Goal: Obtain resource: Download file/media

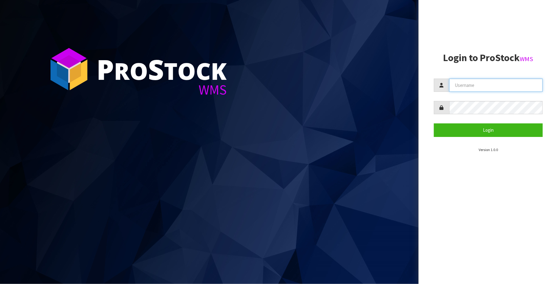
click at [513, 89] on input "text" at bounding box center [495, 84] width 93 height 13
type input "TRACEY@CWL.CO.NZ"
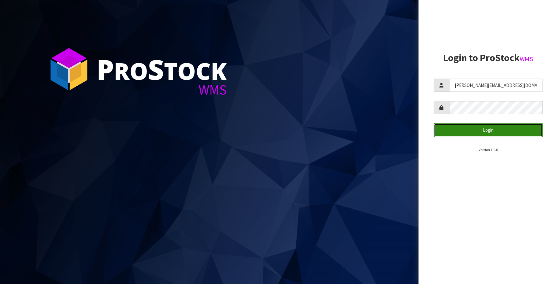
click at [491, 131] on button "Login" at bounding box center [488, 129] width 109 height 13
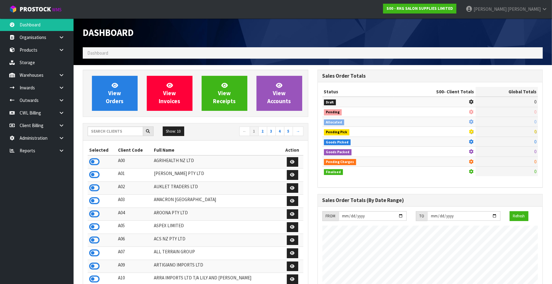
scroll to position [486, 235]
click at [34, 125] on link "Client Billing" at bounding box center [37, 125] width 74 height 13
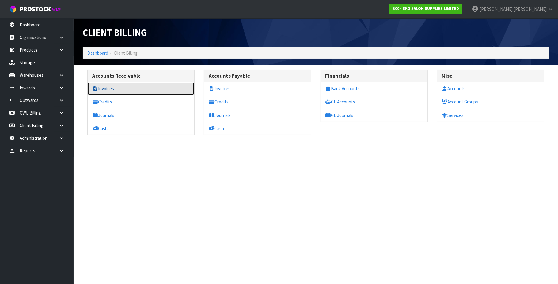
click at [105, 89] on link "Invoices" at bounding box center [141, 88] width 107 height 13
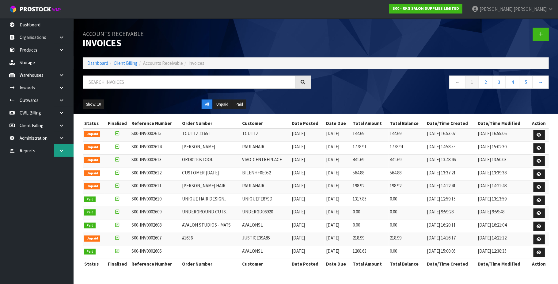
click at [62, 148] on icon at bounding box center [62, 150] width 6 height 5
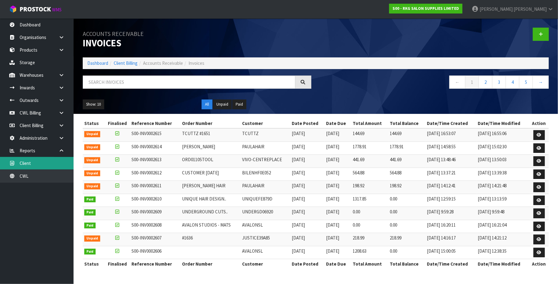
click at [57, 165] on link "Client" at bounding box center [37, 163] width 74 height 13
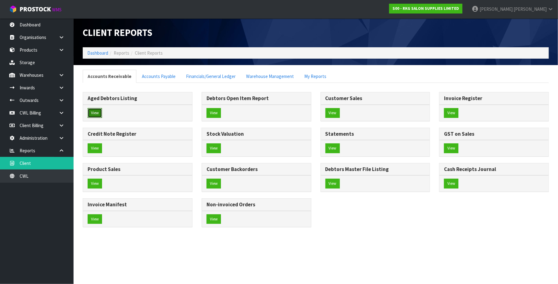
click at [96, 113] on button "View" at bounding box center [95, 113] width 14 height 10
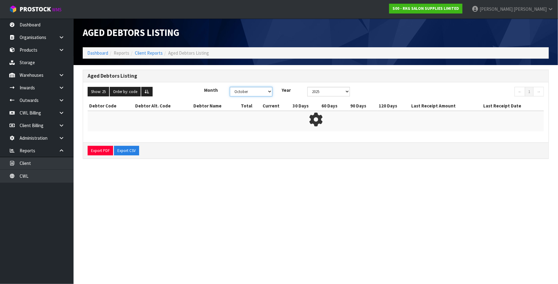
drag, startPoint x: 269, startPoint y: 90, endPoint x: 265, endPoint y: 95, distance: 6.4
click at [269, 90] on select "January February March April May June July August September October November De…" at bounding box center [251, 92] width 43 height 10
select select "object:330"
click at [230, 87] on select "January February March April May June July August September October November De…" at bounding box center [251, 92] width 43 height 10
click at [125, 150] on button "Export CSV" at bounding box center [126, 151] width 25 height 10
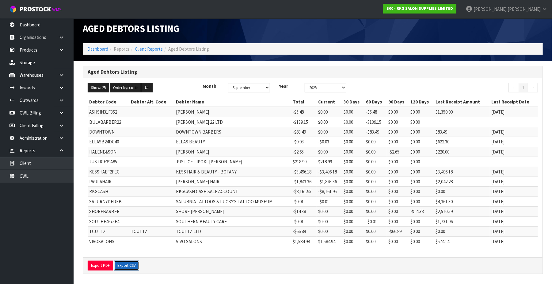
scroll to position [6, 0]
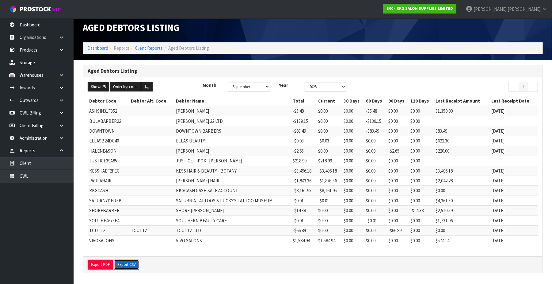
click at [126, 264] on button "Export CSV" at bounding box center [126, 264] width 25 height 10
click at [46, 177] on link "CWL" at bounding box center [37, 175] width 74 height 13
click at [36, 112] on link "CWL Billing" at bounding box center [37, 112] width 74 height 13
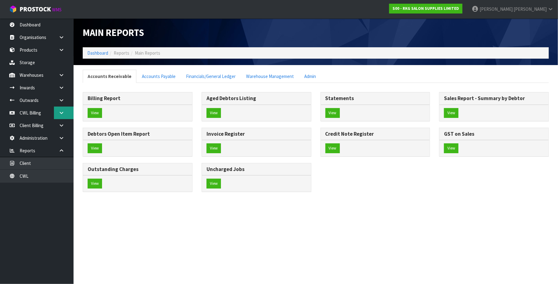
click at [63, 113] on icon at bounding box center [62, 112] width 6 height 5
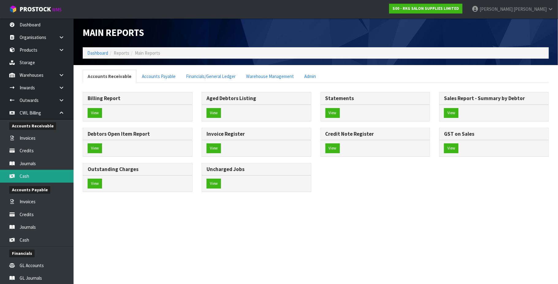
click at [43, 173] on link "Cash" at bounding box center [37, 175] width 74 height 13
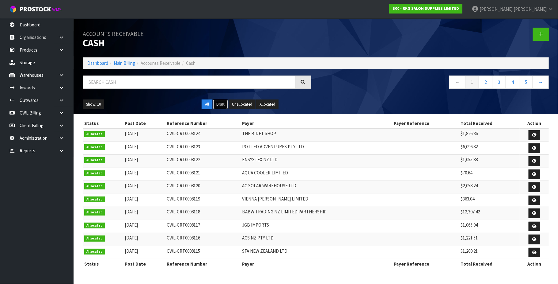
click at [222, 105] on button "Draft" at bounding box center [220, 104] width 15 height 10
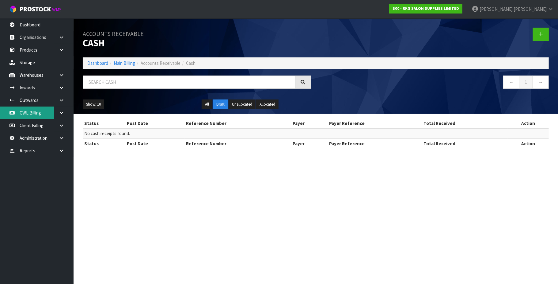
click at [36, 111] on link "CWL Billing" at bounding box center [37, 112] width 74 height 13
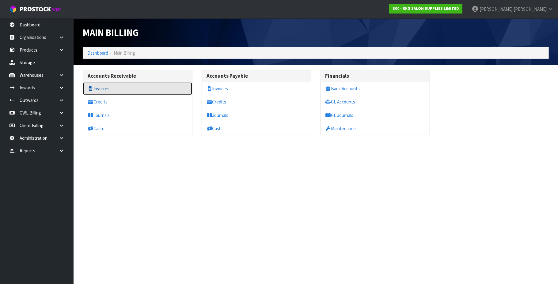
click at [107, 88] on link "Invoices" at bounding box center [137, 88] width 109 height 13
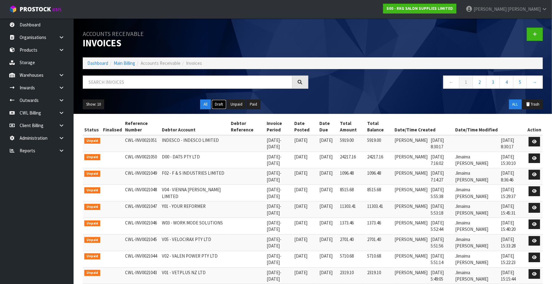
click at [219, 104] on button "Draft" at bounding box center [218, 104] width 15 height 10
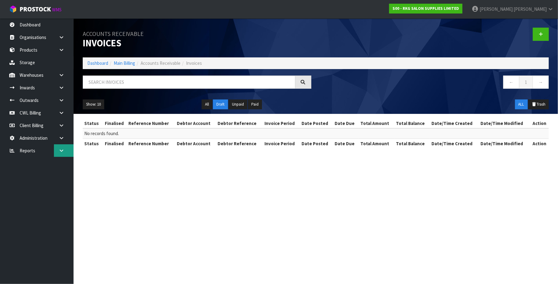
click at [64, 150] on link at bounding box center [64, 150] width 20 height 13
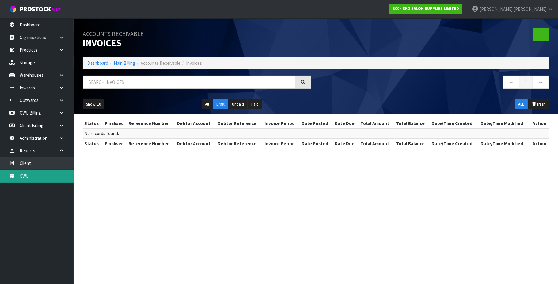
click at [47, 178] on link "CWL" at bounding box center [37, 175] width 74 height 13
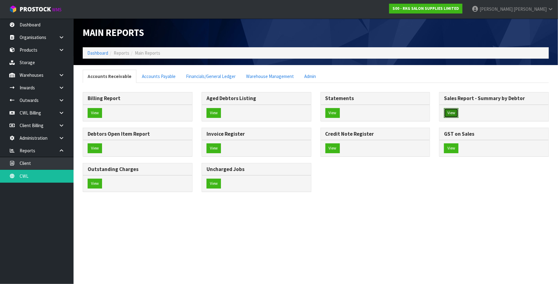
click at [452, 112] on button "View" at bounding box center [451, 113] width 14 height 10
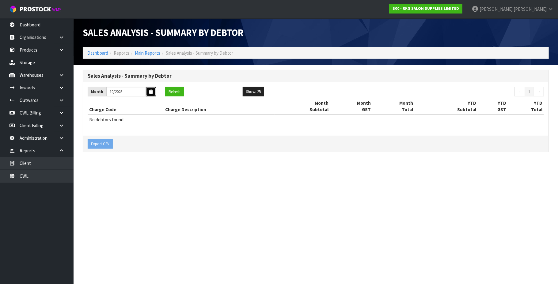
click at [150, 93] on icon "button" at bounding box center [150, 91] width 3 height 4
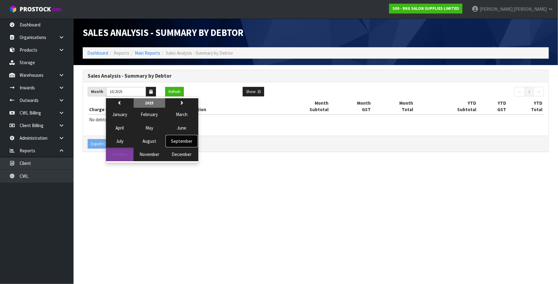
click at [186, 143] on span "September" at bounding box center [181, 141] width 21 height 6
type input "09/2025"
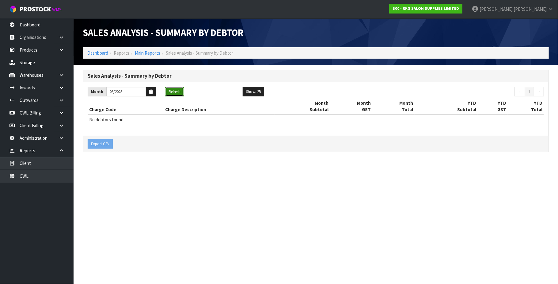
click at [176, 91] on button "Refresh" at bounding box center [174, 92] width 19 height 10
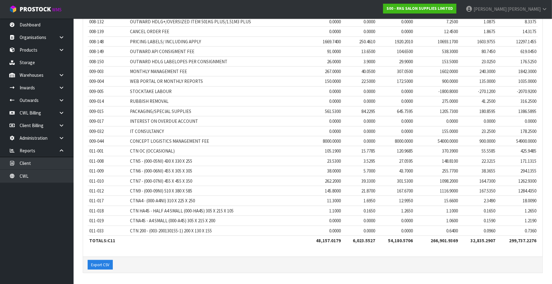
scroll to position [6986, 0]
click at [102, 263] on button "Export CSV" at bounding box center [100, 265] width 25 height 10
